Goal: Task Accomplishment & Management: Use online tool/utility

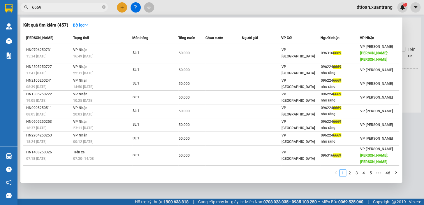
scroll to position [13, 0]
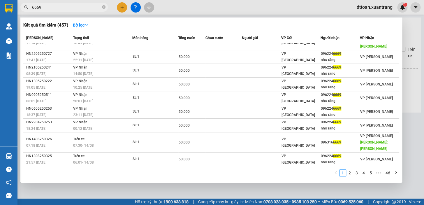
click at [420, 29] on div at bounding box center [212, 102] width 424 height 205
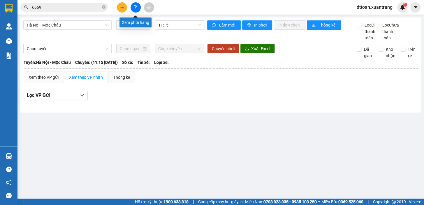
click at [138, 8] on button at bounding box center [136, 7] width 10 height 10
drag, startPoint x: 181, startPoint y: 24, endPoint x: 166, endPoint y: 25, distance: 14.3
click at [180, 24] on span "11:15" at bounding box center [179, 25] width 43 height 9
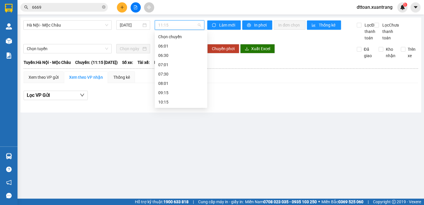
scroll to position [9, 0]
click at [84, 24] on span "Hà Nội - Mộc Châu" at bounding box center [67, 25] width 81 height 9
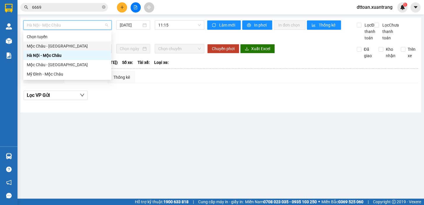
click at [86, 46] on div "Mộc Châu - [GEOGRAPHIC_DATA]" at bounding box center [67, 46] width 81 height 6
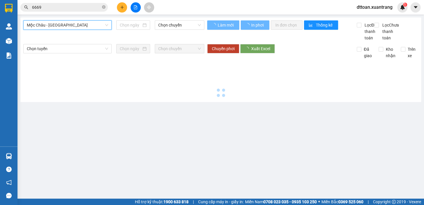
type input "[DATE]"
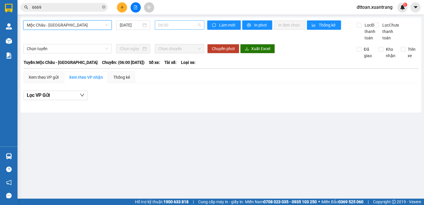
click at [176, 26] on span "06:00" at bounding box center [179, 25] width 43 height 9
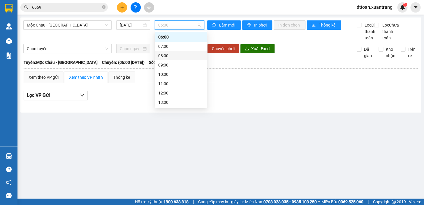
click at [169, 56] on div "08:00" at bounding box center [180, 55] width 45 height 6
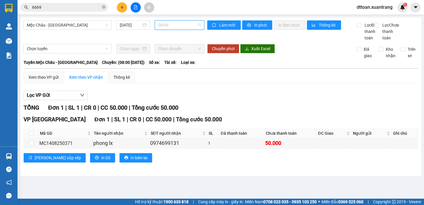
drag, startPoint x: 180, startPoint y: 24, endPoint x: 179, endPoint y: 31, distance: 7.1
click at [180, 24] on span "08:00" at bounding box center [179, 25] width 43 height 9
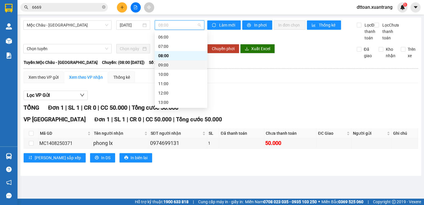
click at [179, 64] on div "09:00" at bounding box center [180, 65] width 45 height 6
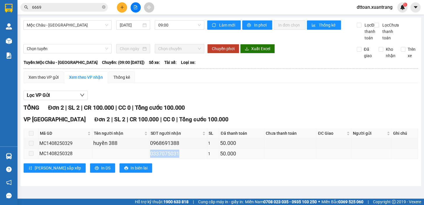
drag, startPoint x: 179, startPoint y: 160, endPoint x: 148, endPoint y: 161, distance: 31.5
click at [149, 159] on td "0337075031" at bounding box center [178, 154] width 58 height 10
copy div "0337075031"
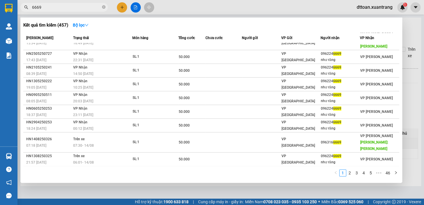
drag, startPoint x: 75, startPoint y: 8, endPoint x: 18, endPoint y: 19, distance: 57.9
click at [18, 13] on div "Kết quả tìm kiếm ( 457 ) Bộ lọc Mã ĐH Trạng thái Món hàng Tổng cước Chưa cước N…" at bounding box center [57, 7] width 114 height 10
paste input "0337075031"
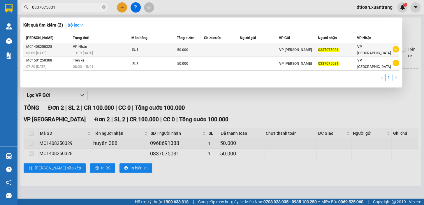
type input "0337075031"
click at [101, 50] on div "13:19 [DATE]" at bounding box center [102, 53] width 58 height 6
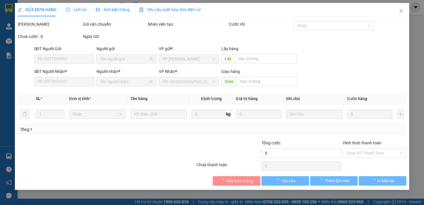
type input "0337075031"
type input "50.000"
type input "0"
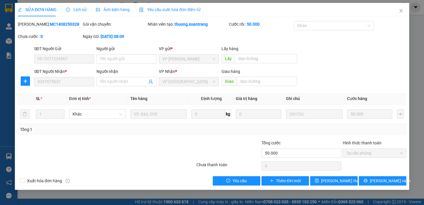
click at [99, 8] on span "Ảnh kiện hàng" at bounding box center [113, 9] width 34 height 5
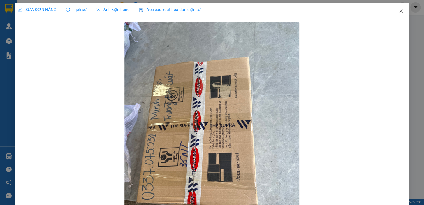
click at [399, 10] on icon "close" at bounding box center [400, 10] width 3 height 3
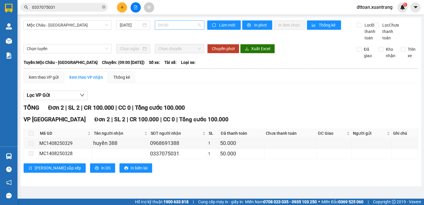
click at [183, 24] on span "09:00" at bounding box center [179, 25] width 43 height 9
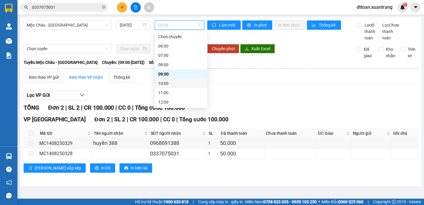
click at [176, 85] on div "10:00" at bounding box center [180, 83] width 45 height 6
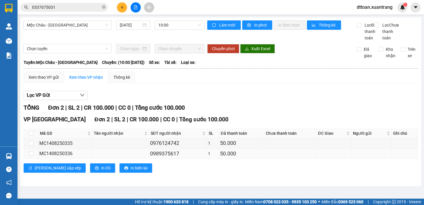
click at [187, 158] on div "0989375617" at bounding box center [178, 154] width 56 height 8
drag, startPoint x: 171, startPoint y: 160, endPoint x: 144, endPoint y: 160, distance: 27.4
click at [144, 159] on tr "MC1408250336 0989375617 1 50.000" at bounding box center [221, 154] width 394 height 10
copy div "0989375617"
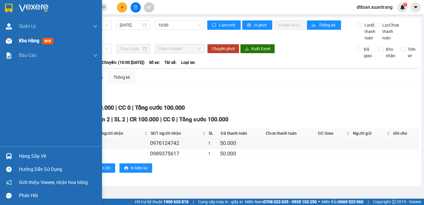
click at [0, 43] on div "Kho hàng mới" at bounding box center [51, 41] width 102 height 15
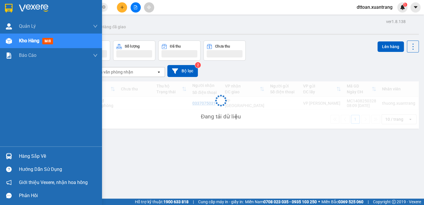
click at [18, 42] on div "Kho hàng mới" at bounding box center [51, 41] width 102 height 15
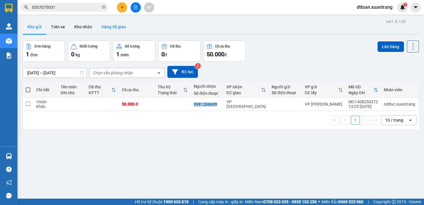
click at [110, 30] on button "Hàng đã giao" at bounding box center [114, 27] width 34 height 14
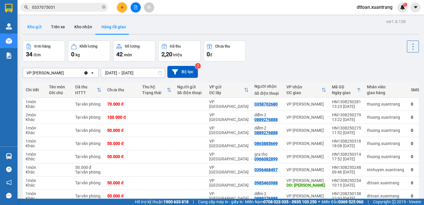
click at [29, 24] on button "Kho gửi" at bounding box center [35, 27] width 24 height 14
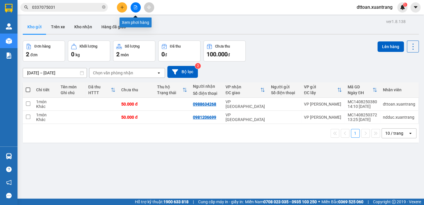
click at [137, 11] on button at bounding box center [136, 7] width 10 height 10
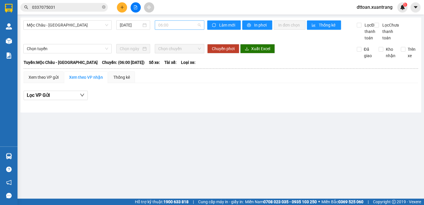
click at [179, 28] on span "06:00" at bounding box center [179, 25] width 43 height 9
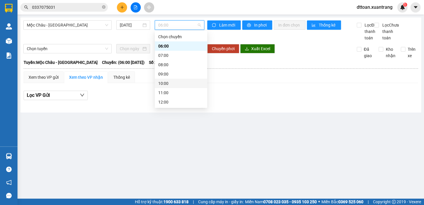
click at [177, 83] on div "10:00" at bounding box center [180, 83] width 45 height 6
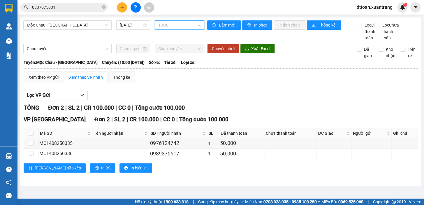
click at [184, 26] on span "10:00" at bounding box center [179, 25] width 43 height 9
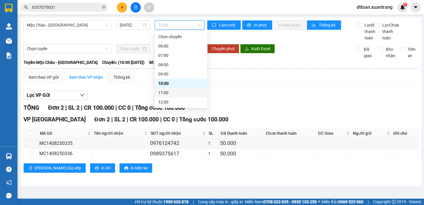
click at [175, 92] on div "11:00" at bounding box center [180, 93] width 45 height 6
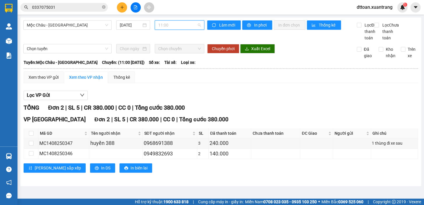
click at [186, 29] on span "11:00" at bounding box center [179, 25] width 43 height 9
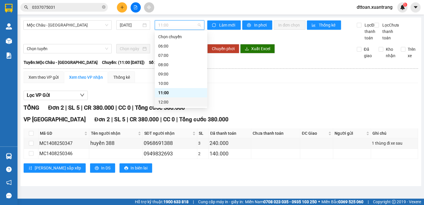
click at [175, 103] on div "12:00" at bounding box center [180, 102] width 45 height 6
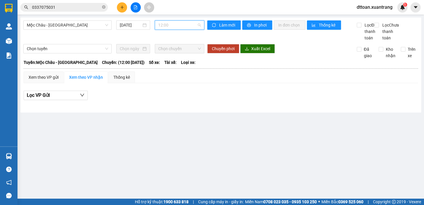
click at [180, 25] on span "12:00" at bounding box center [179, 25] width 43 height 9
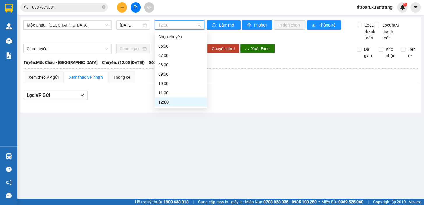
scroll to position [26, 0]
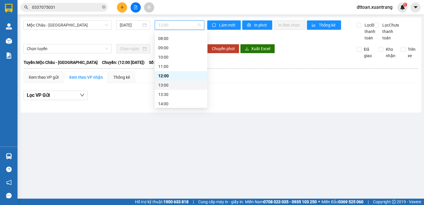
click at [178, 85] on div "13:00" at bounding box center [180, 85] width 45 height 6
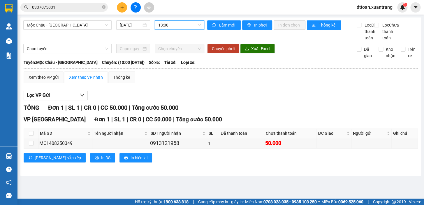
click at [187, 28] on span "13:00" at bounding box center [179, 25] width 43 height 9
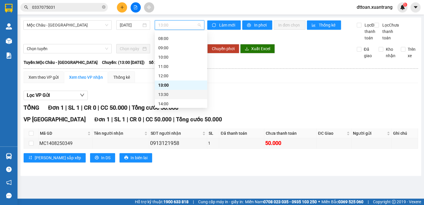
click at [175, 94] on div "13:30" at bounding box center [180, 94] width 45 height 6
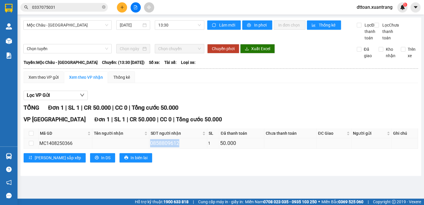
drag, startPoint x: 180, startPoint y: 150, endPoint x: 143, endPoint y: 151, distance: 37.3
click at [143, 148] on tr "MC1408250366 0858809612 1 50.000" at bounding box center [221, 143] width 394 height 10
copy div "0858809612"
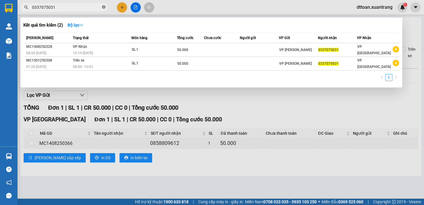
click at [105, 8] on icon "close-circle" at bounding box center [103, 6] width 3 height 3
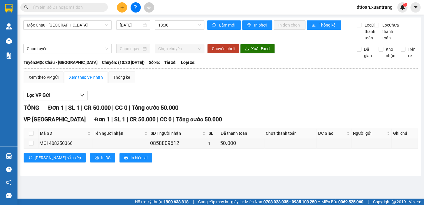
click at [76, 10] on input "text" at bounding box center [66, 7] width 69 height 6
click at [62, 3] on div "Kết quả tìm kiếm ( 2 ) Bộ lọc Mã ĐH Trạng thái Món hàng Tổng cước Chưa cước Ngư…" at bounding box center [57, 7] width 114 height 10
click at [62, 3] on span at bounding box center [63, 7] width 87 height 9
click at [64, 5] on input "text" at bounding box center [66, 7] width 69 height 6
paste input "0858809612"
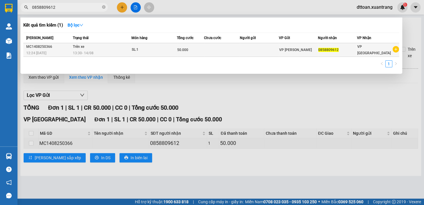
type input "0858809612"
click at [100, 56] on td "Trên xe 13:30 [DATE]" at bounding box center [101, 50] width 60 height 14
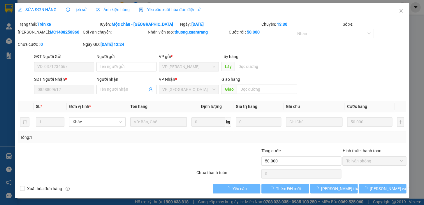
type input "0858809612"
type input "50.000"
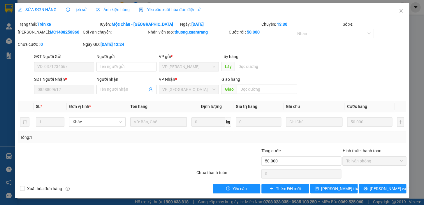
click at [104, 11] on span "Ảnh kiện hàng" at bounding box center [113, 9] width 34 height 5
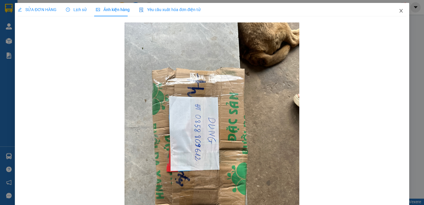
click at [399, 11] on icon "close" at bounding box center [401, 10] width 5 height 5
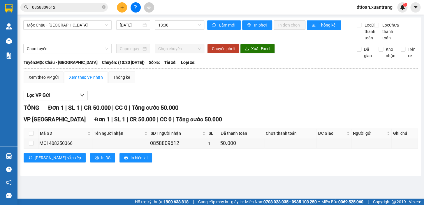
click at [183, 100] on div "Lọc VP Gửi" at bounding box center [221, 96] width 395 height 10
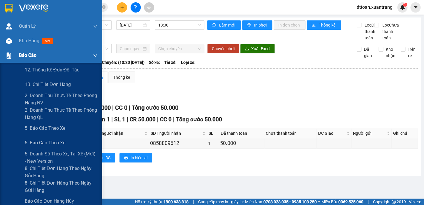
click at [32, 56] on span "Báo cáo" at bounding box center [27, 55] width 17 height 7
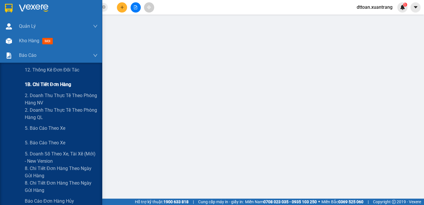
click at [44, 86] on span "1B. Chi tiết đơn hàng" at bounding box center [48, 84] width 46 height 7
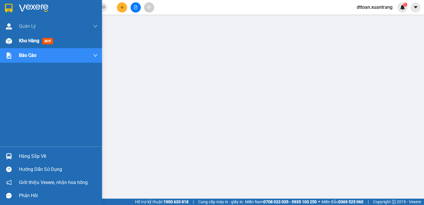
click at [6, 38] on img at bounding box center [9, 41] width 6 height 6
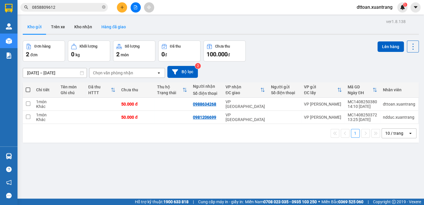
click at [114, 25] on button "Hàng đã giao" at bounding box center [114, 27] width 34 height 14
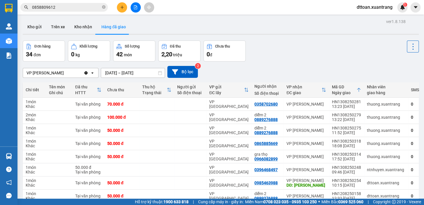
click at [378, 7] on span "dttoan.xuantrang" at bounding box center [374, 6] width 45 height 7
click at [375, 20] on span "Đăng xuất" at bounding box center [376, 18] width 33 height 6
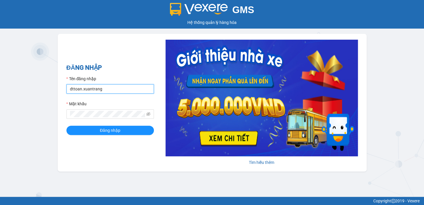
click at [109, 90] on input "dttoan.xuantrang" at bounding box center [109, 88] width 87 height 9
type input "ntnhuyen.xuantrang"
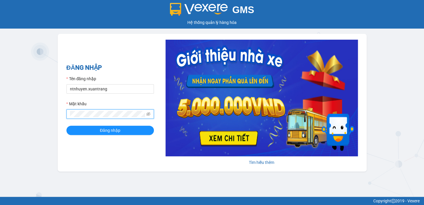
click at [66, 126] on button "Đăng nhập" at bounding box center [109, 130] width 87 height 9
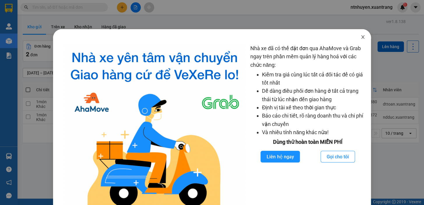
click at [361, 38] on icon "close" at bounding box center [363, 37] width 5 height 5
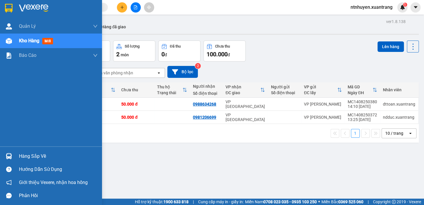
click at [24, 6] on img at bounding box center [33, 8] width 29 height 9
